Goal: Information Seeking & Learning: Learn about a topic

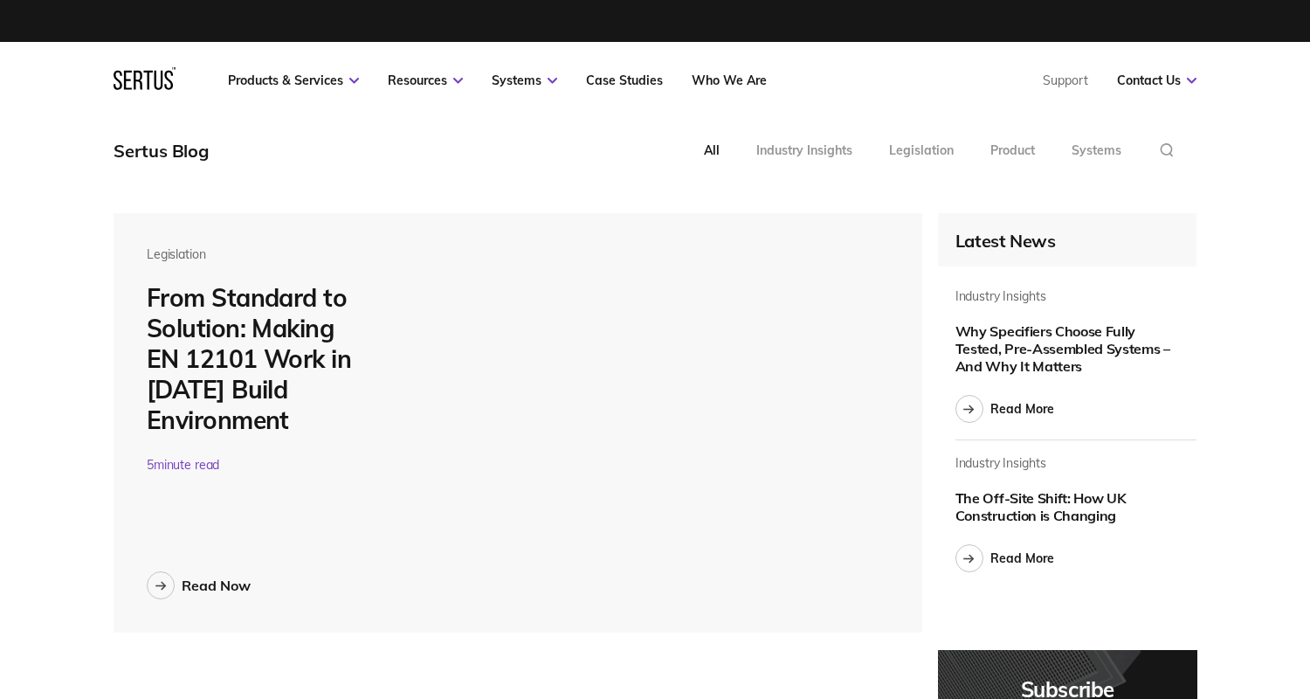
scroll to position [6508, 1084]
